Goal: Navigation & Orientation: Understand site structure

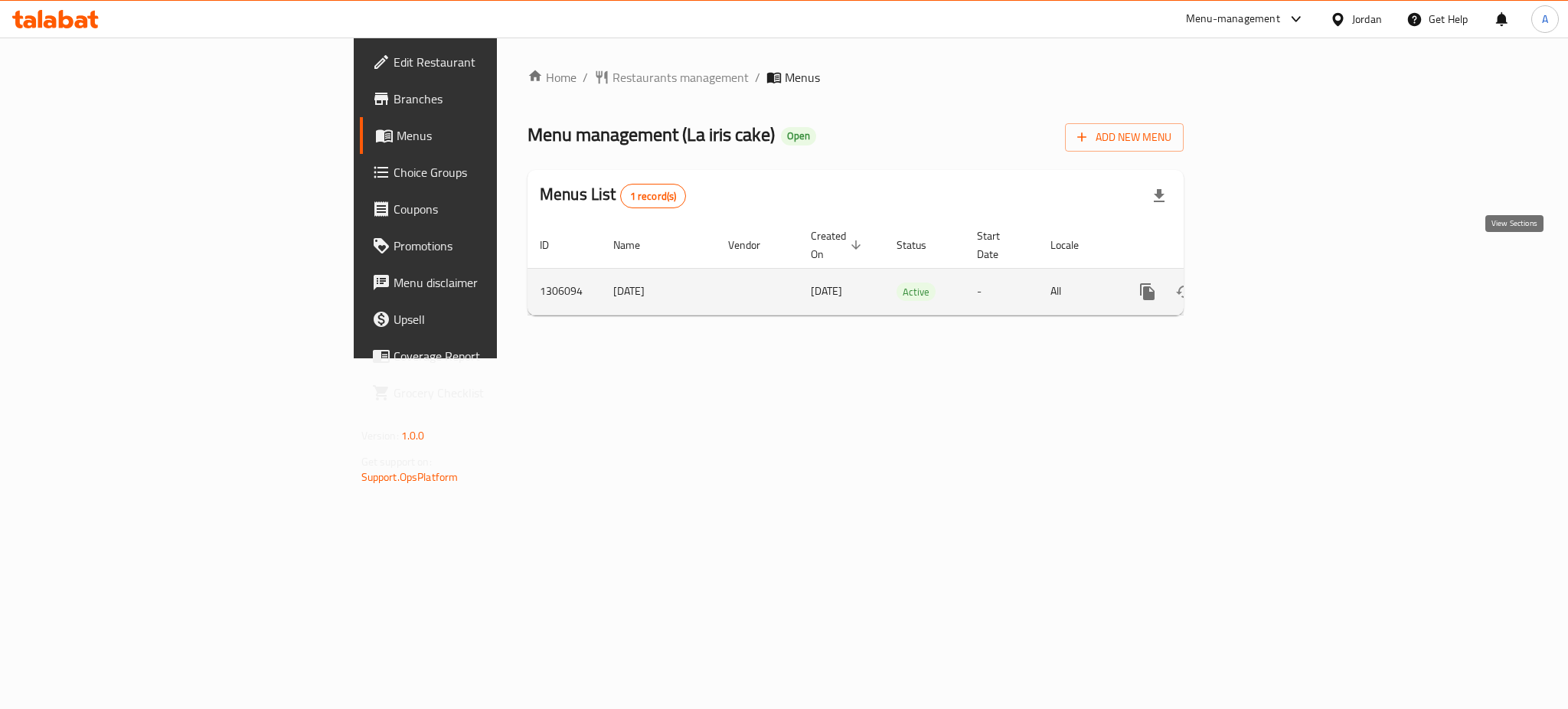
click at [1267, 283] on icon "enhanced table" at bounding box center [1258, 292] width 18 height 18
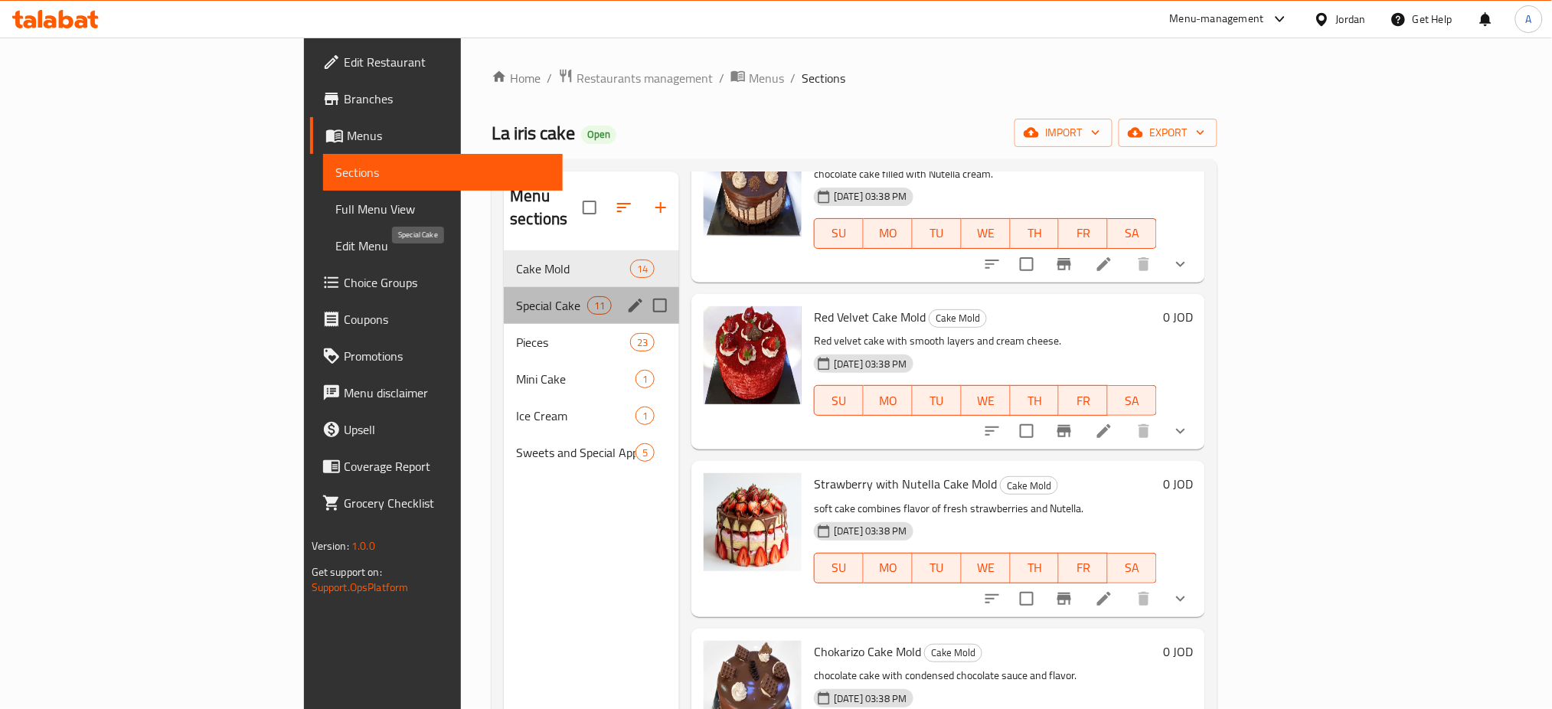
click at [516, 296] on span "Special Cake" at bounding box center [551, 305] width 71 height 18
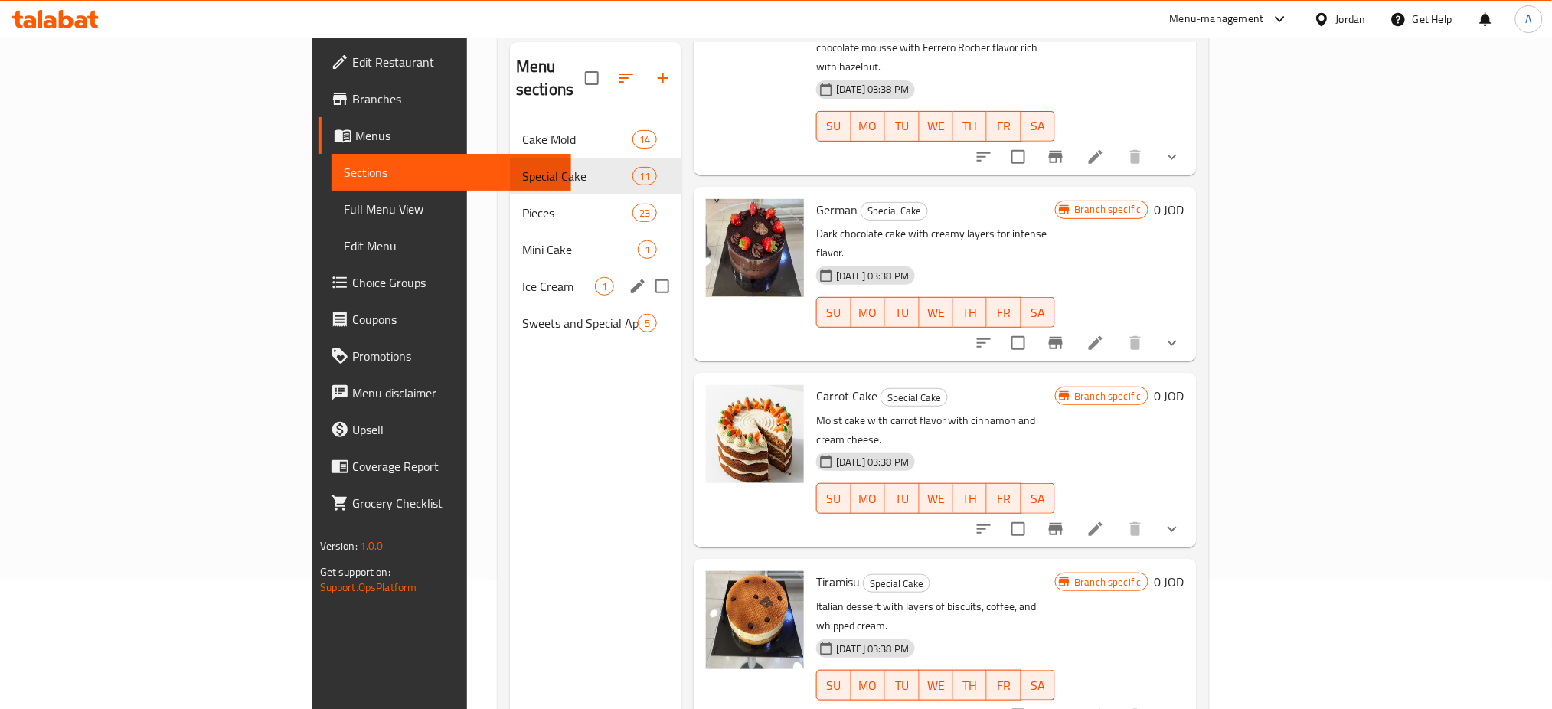
scroll to position [5, 0]
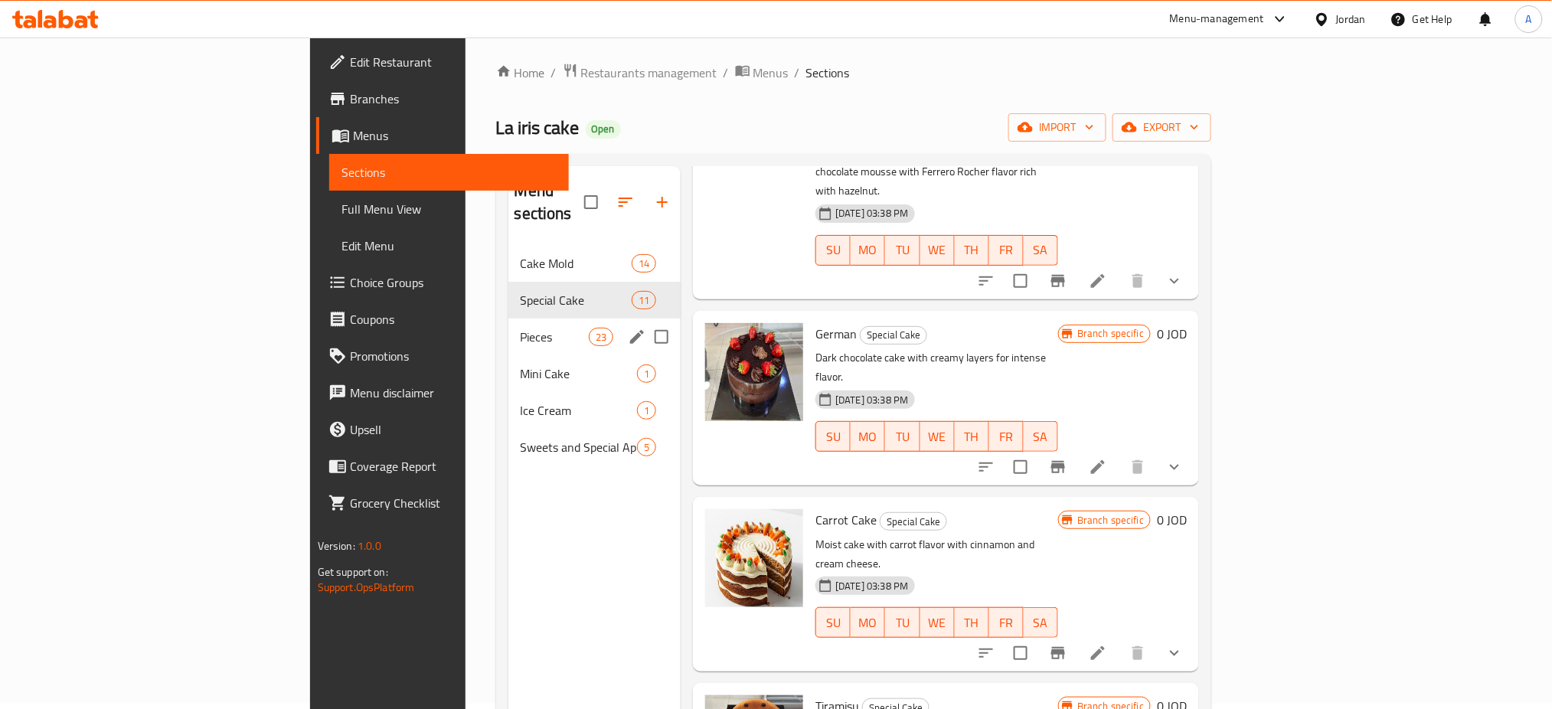
click at [508, 319] on div "Pieces 23" at bounding box center [594, 337] width 173 height 37
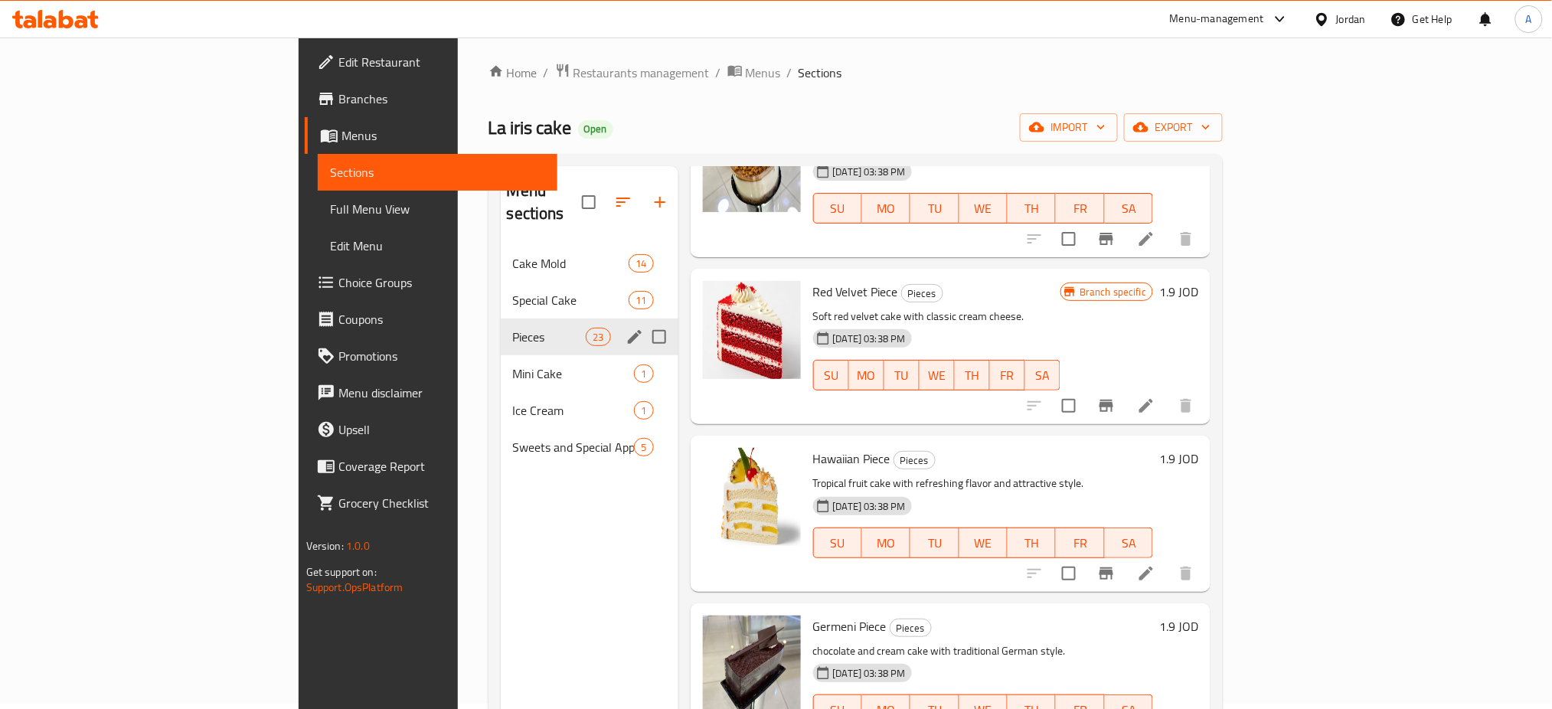
scroll to position [1659, 0]
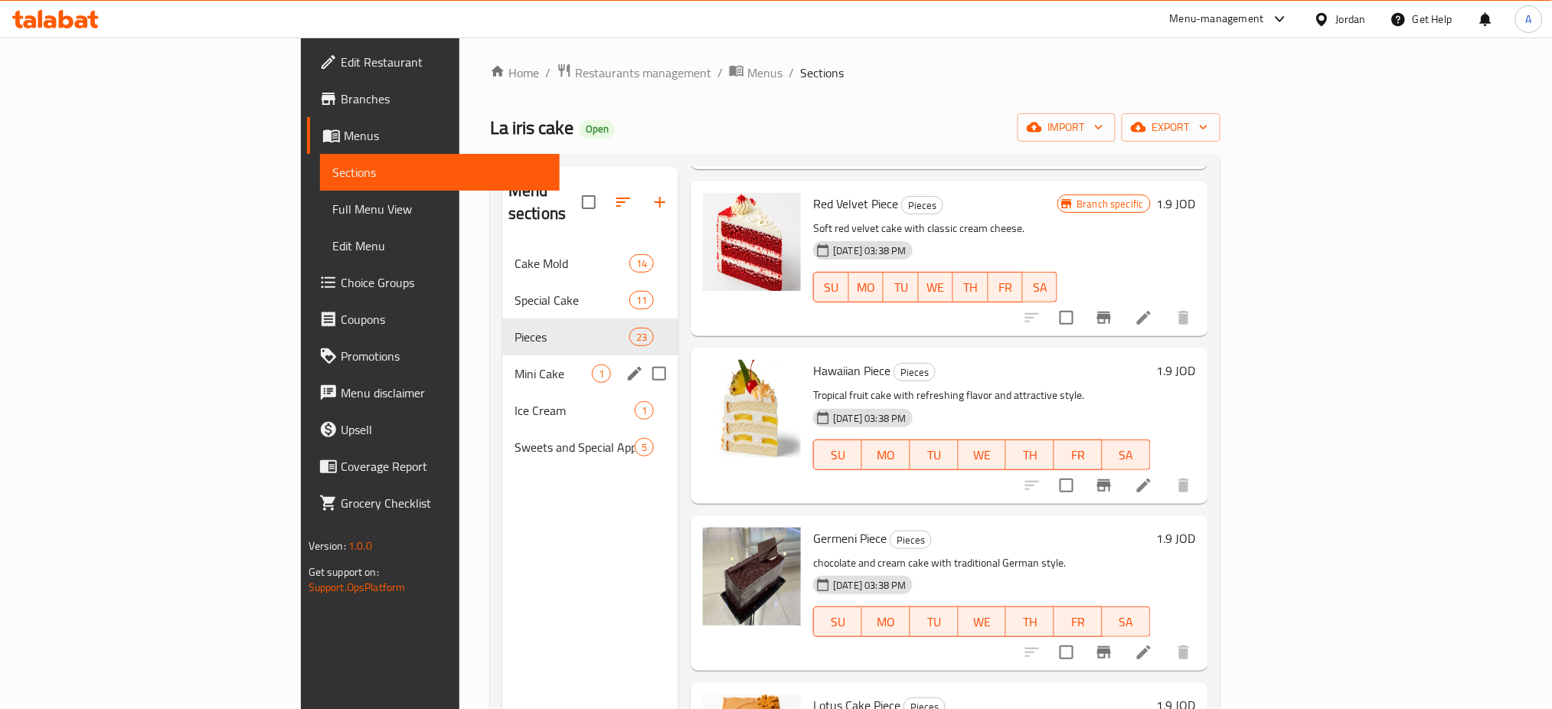
click at [515, 364] on span "Mini Cake" at bounding box center [553, 373] width 77 height 18
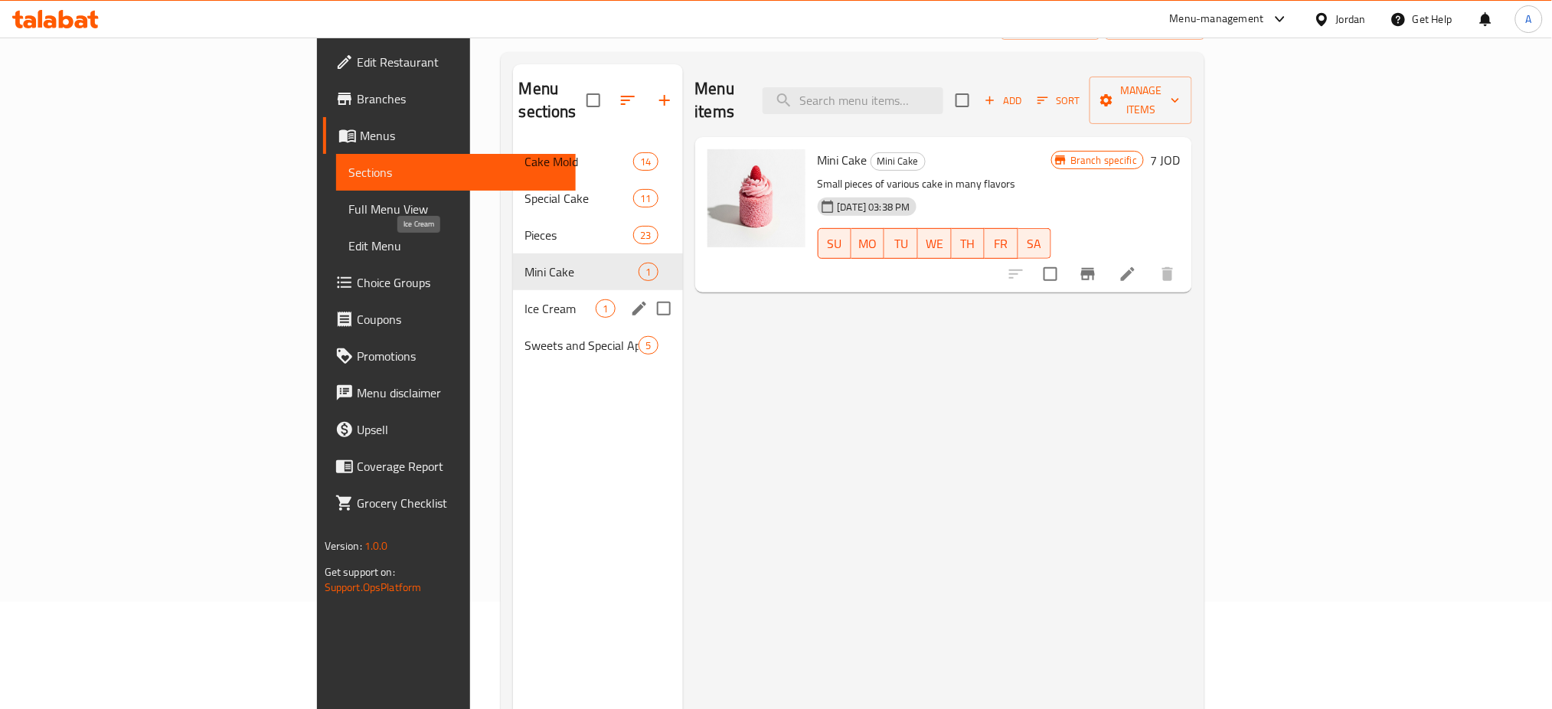
click at [525, 299] on span "Ice Cream" at bounding box center [560, 308] width 71 height 18
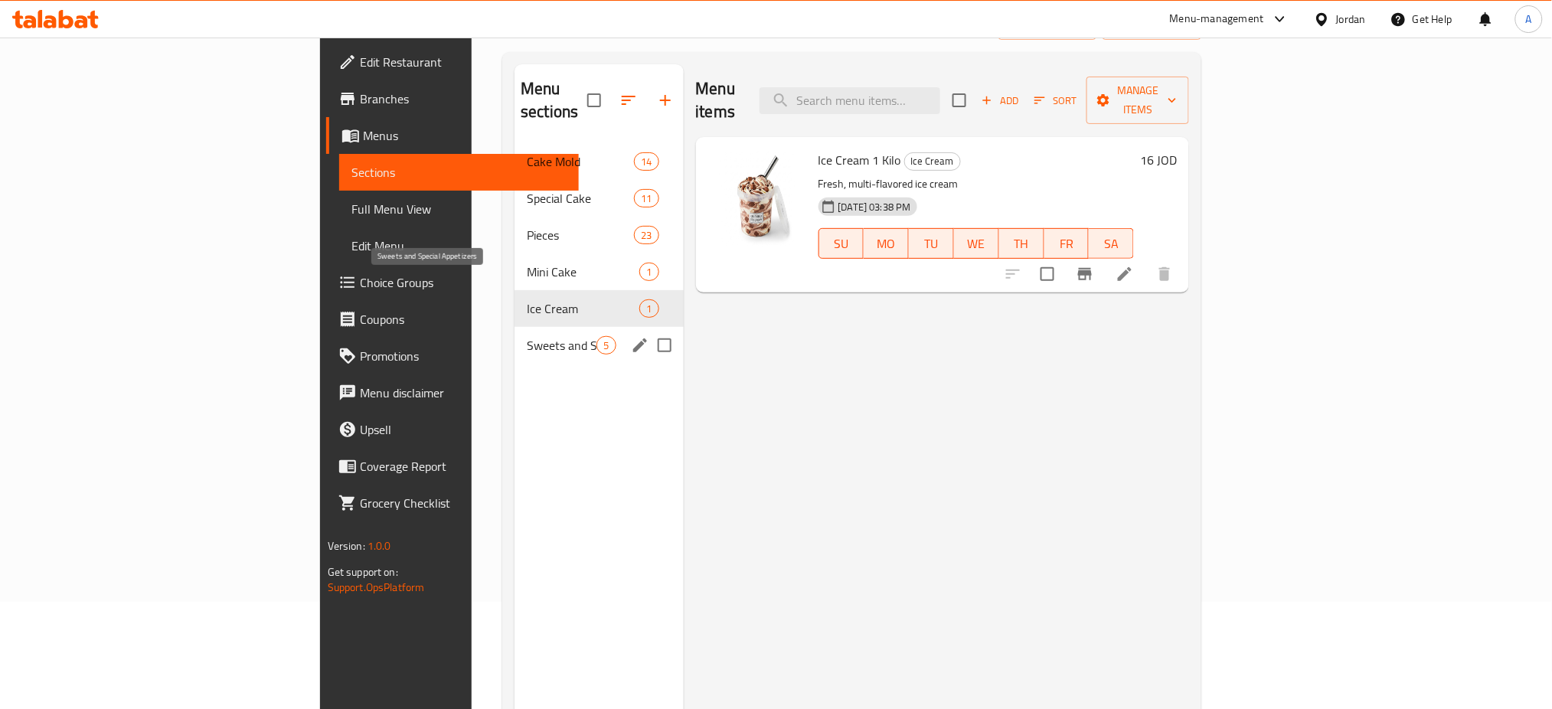
click at [527, 336] on span "Sweets and Special Appetizers" at bounding box center [562, 345] width 70 height 18
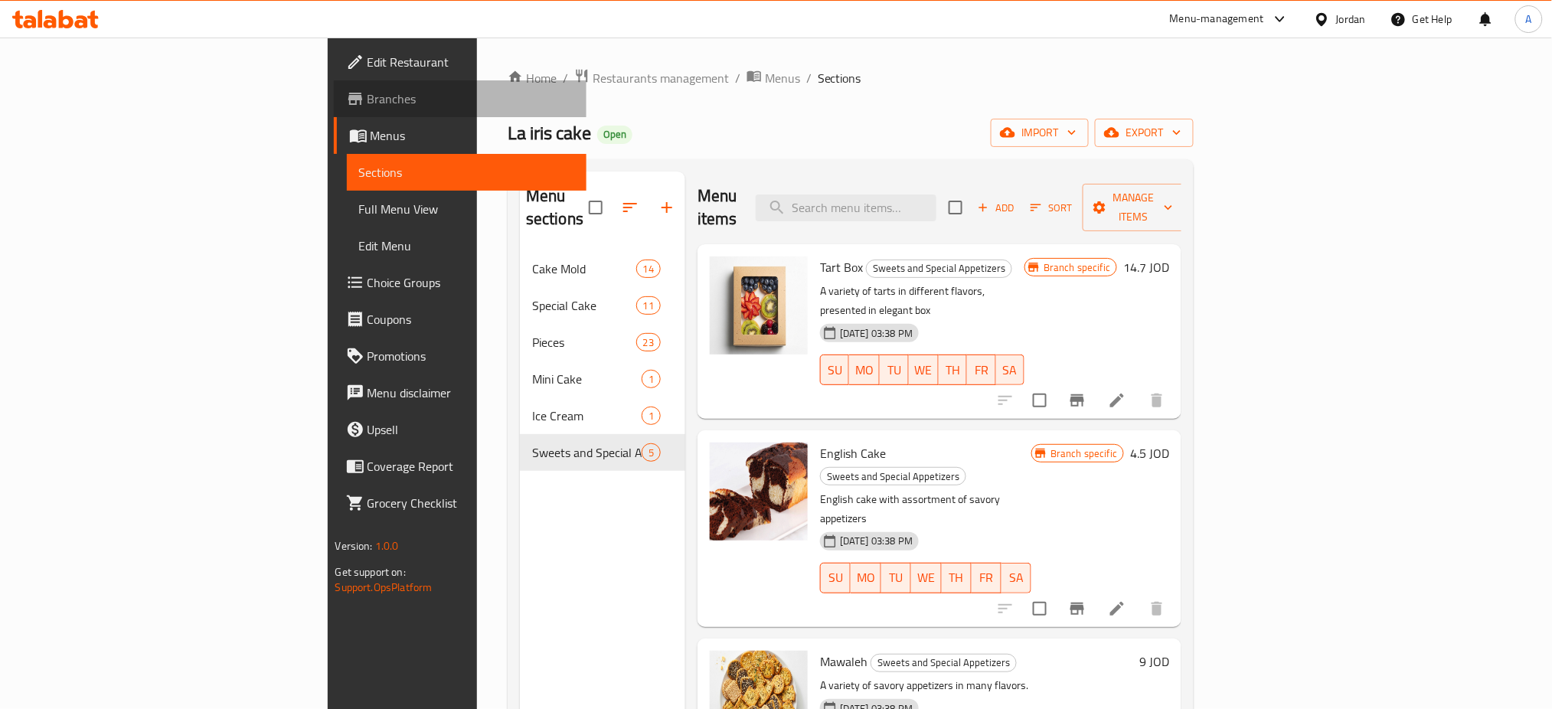
click at [368, 97] on span "Branches" at bounding box center [471, 99] width 207 height 18
